Goal: Check status: Check status

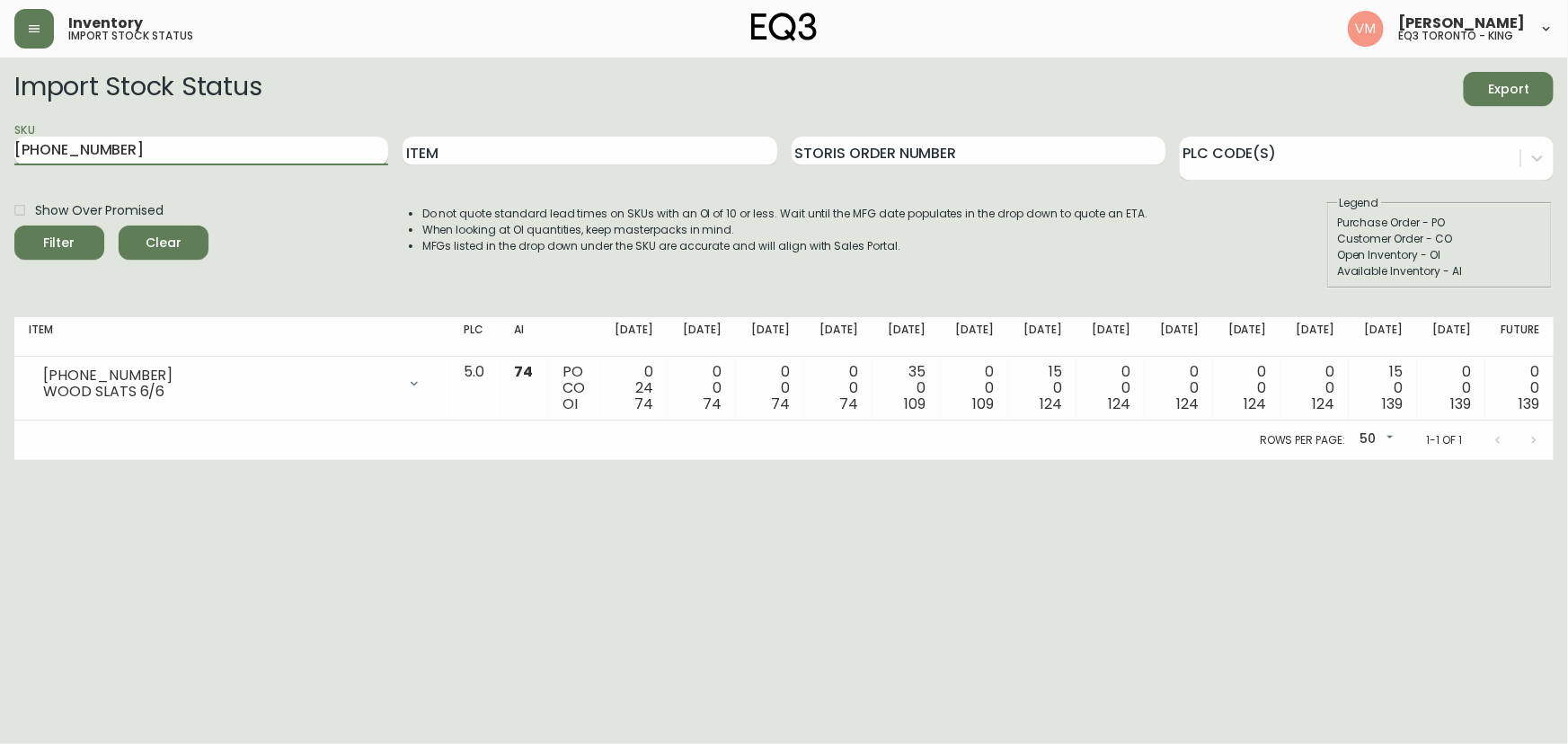
click at [154, 154] on input "[PHONE_NUMBER]" at bounding box center [200, 150] width 374 height 29
type input "3"
click at [453, 146] on input "Item" at bounding box center [589, 150] width 374 height 29
type input "BARLI"
click at [14, 225] on button "Filter" at bounding box center [58, 242] width 90 height 34
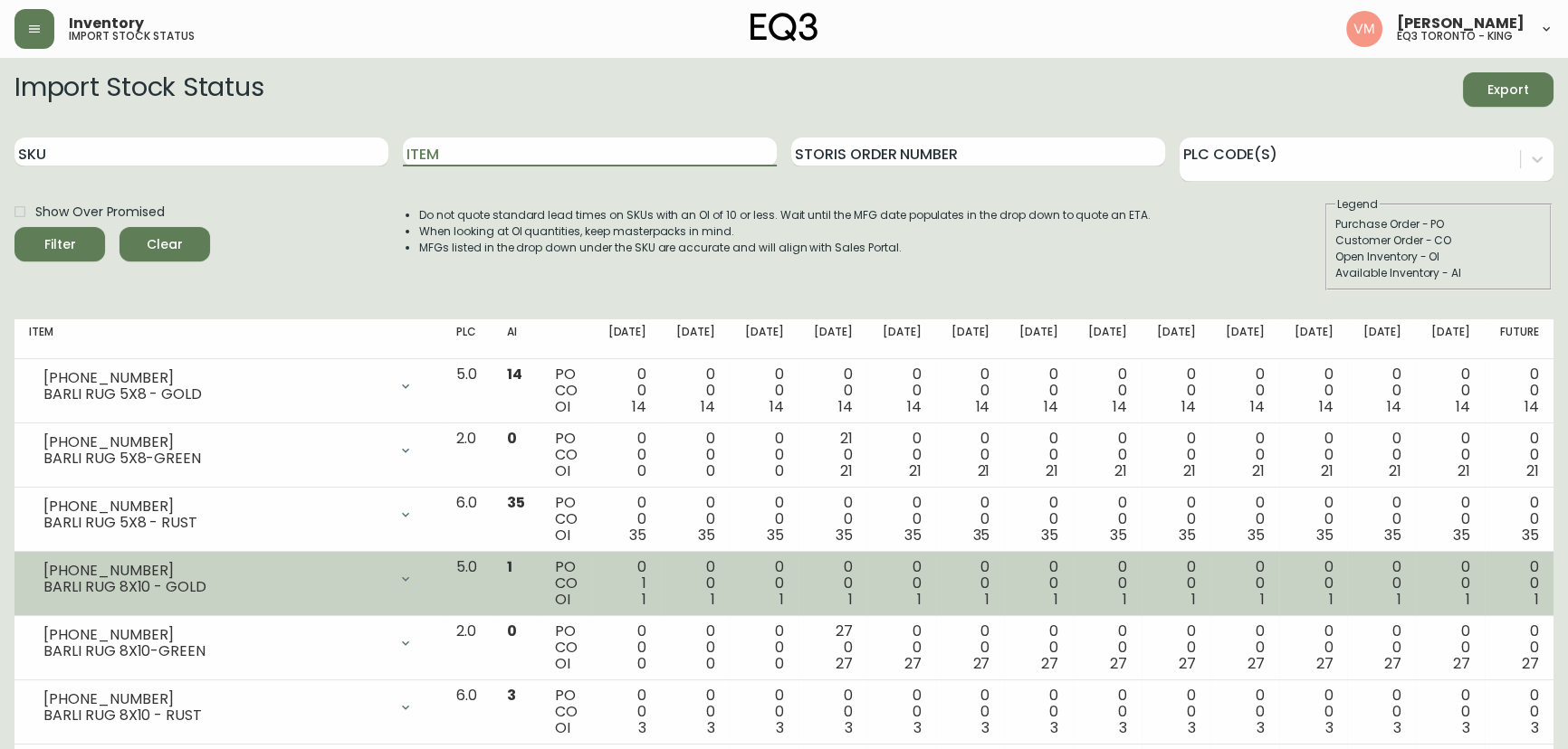
click at [301, 577] on div "[PHONE_NUMBER]" at bounding box center [215, 570] width 344 height 16
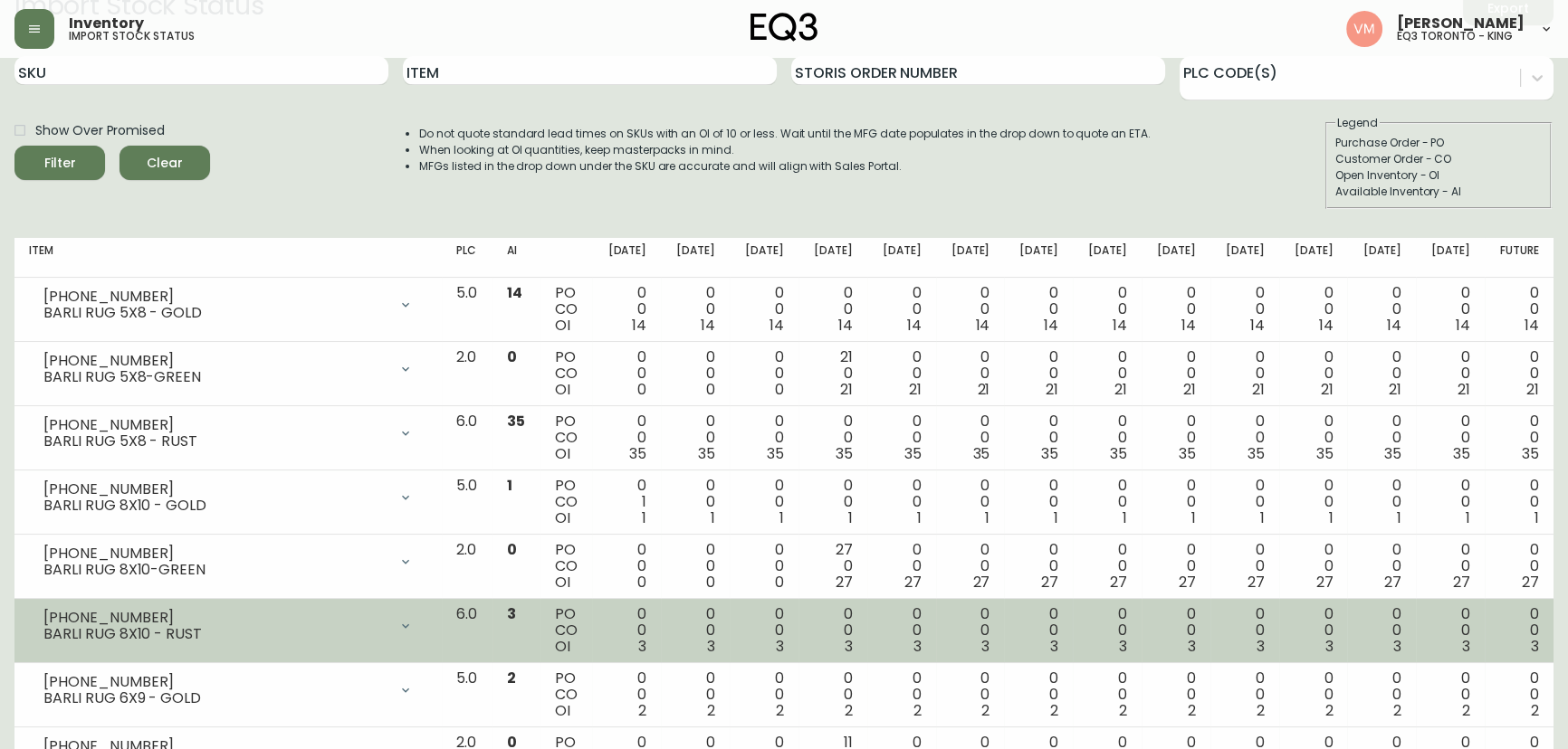
click at [254, 626] on div "BARLI RUG 8X10 - RUST" at bounding box center [215, 633] width 344 height 16
